Goal: Task Accomplishment & Management: Manage account settings

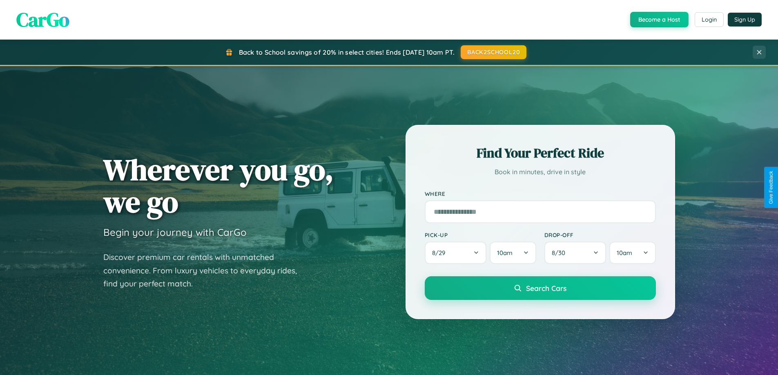
scroll to position [562, 0]
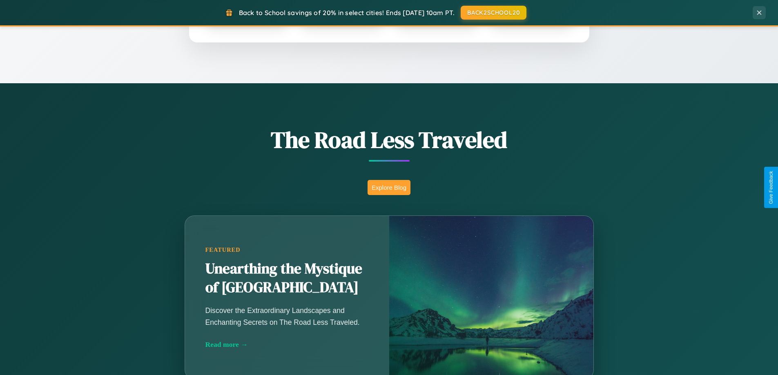
click at [389, 187] on button "Explore Blog" at bounding box center [388, 187] width 43 height 15
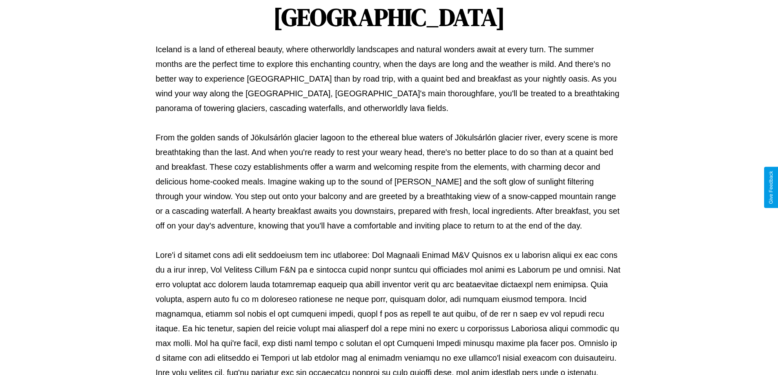
scroll to position [264, 0]
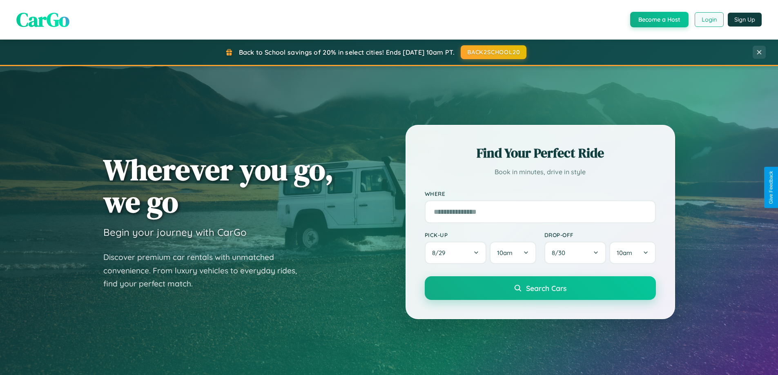
click at [708, 20] on button "Login" at bounding box center [709, 19] width 29 height 15
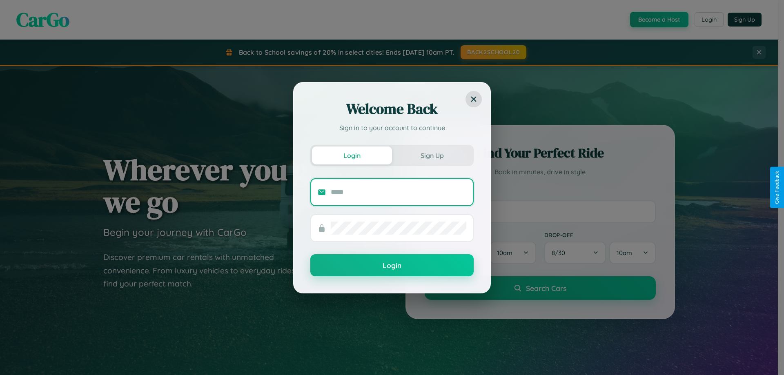
click at [399, 192] on input "text" at bounding box center [399, 192] width 136 height 13
type input "**********"
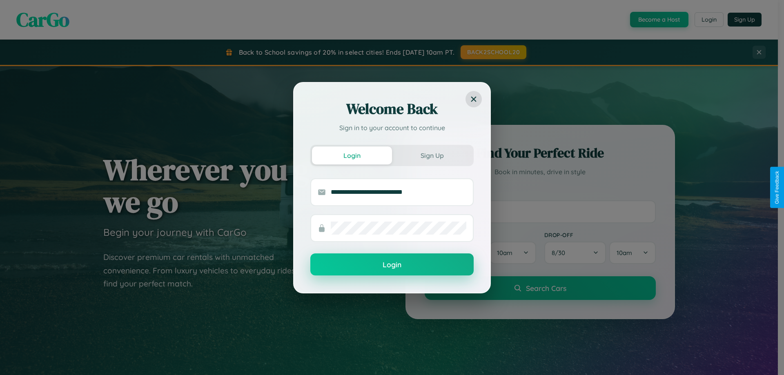
click at [392, 265] on button "Login" at bounding box center [391, 265] width 163 height 22
